Goal: Information Seeking & Learning: Learn about a topic

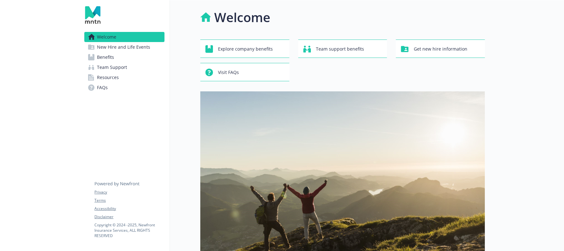
click at [114, 56] on link "Benefits" at bounding box center [124, 57] width 80 height 10
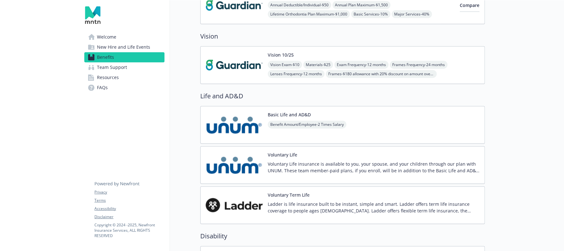
scroll to position [554, 0]
